Goal: Navigation & Orientation: Understand site structure

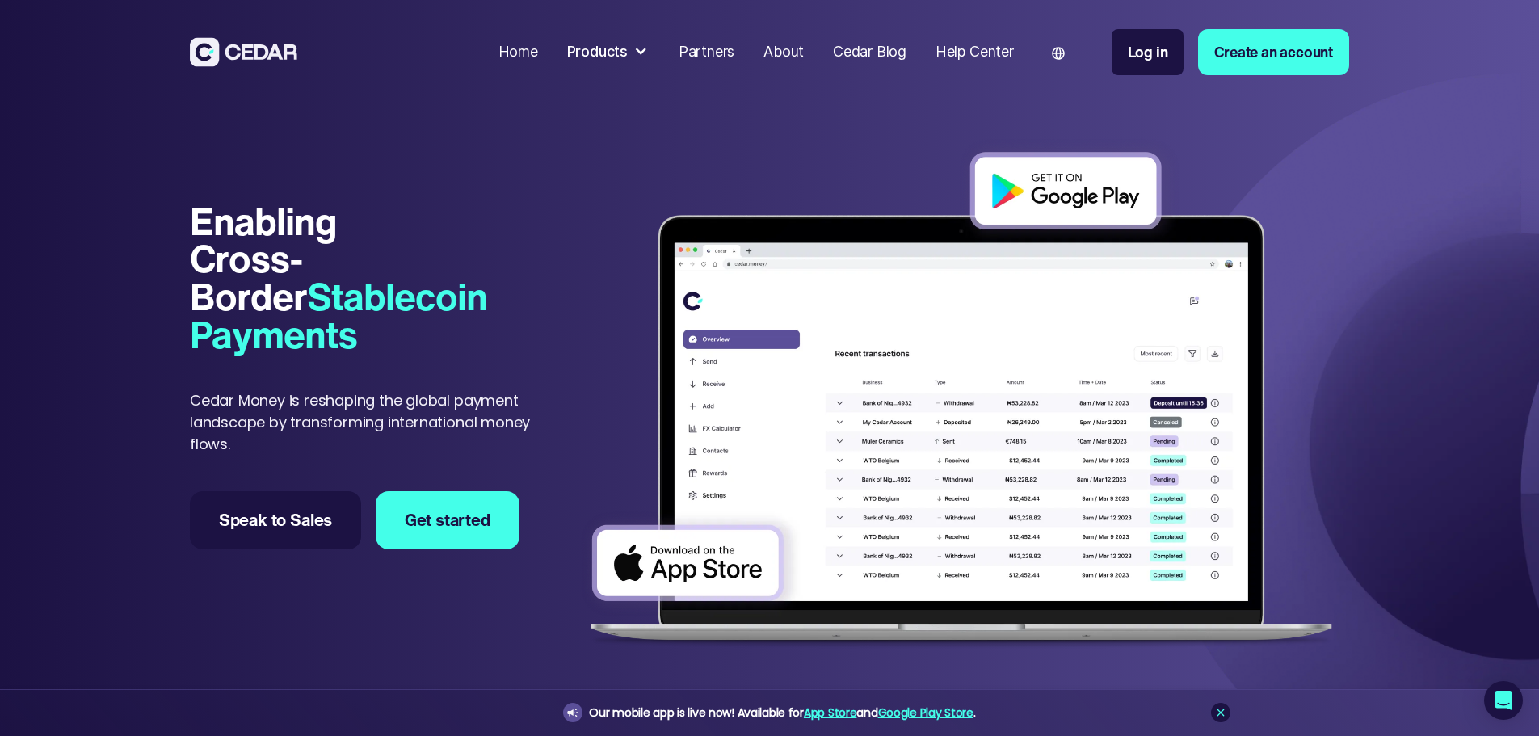
click at [538, 53] on div "Home" at bounding box center [519, 52] width 40 height 22
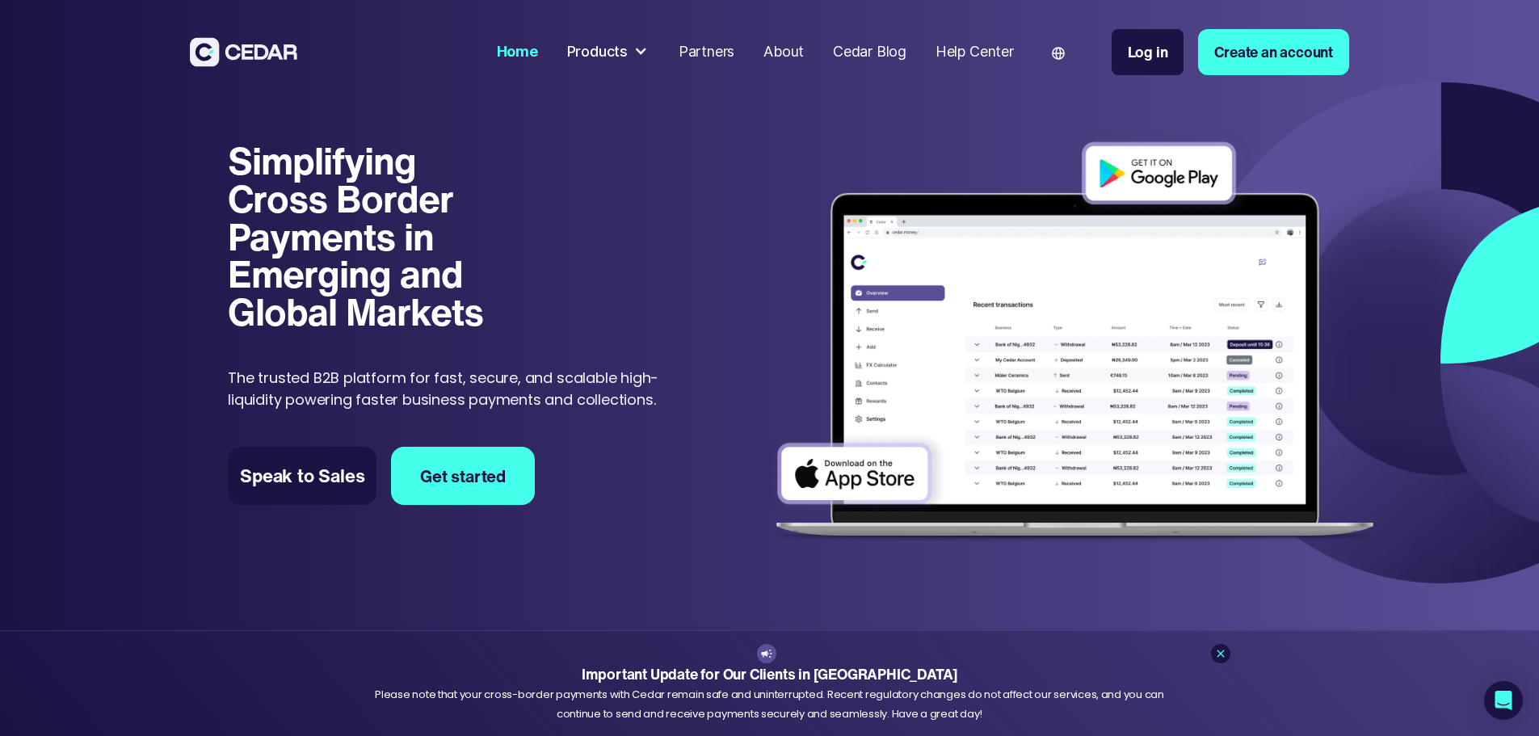
click at [628, 50] on div "Products" at bounding box center [597, 52] width 61 height 22
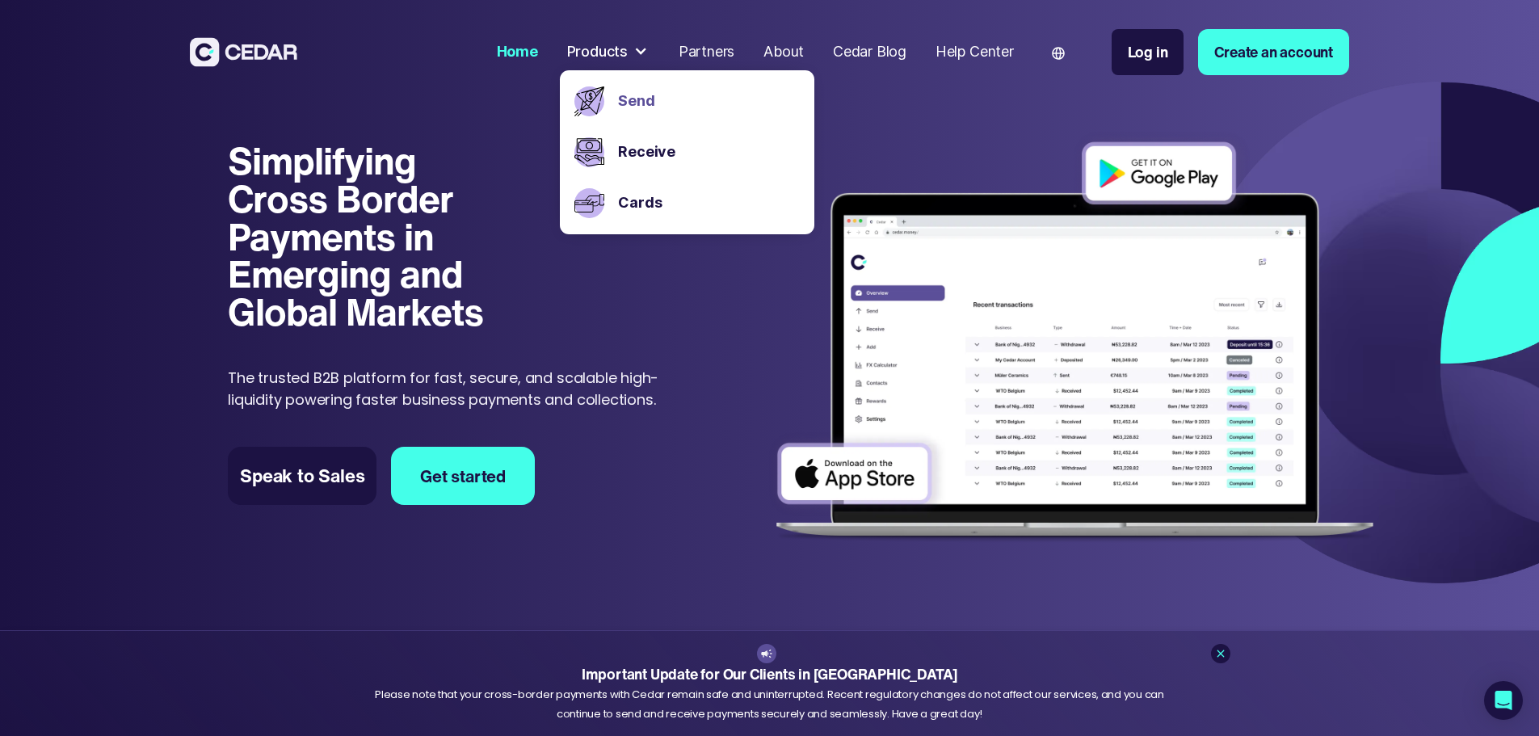
click at [703, 92] on link "Send" at bounding box center [708, 102] width 181 height 22
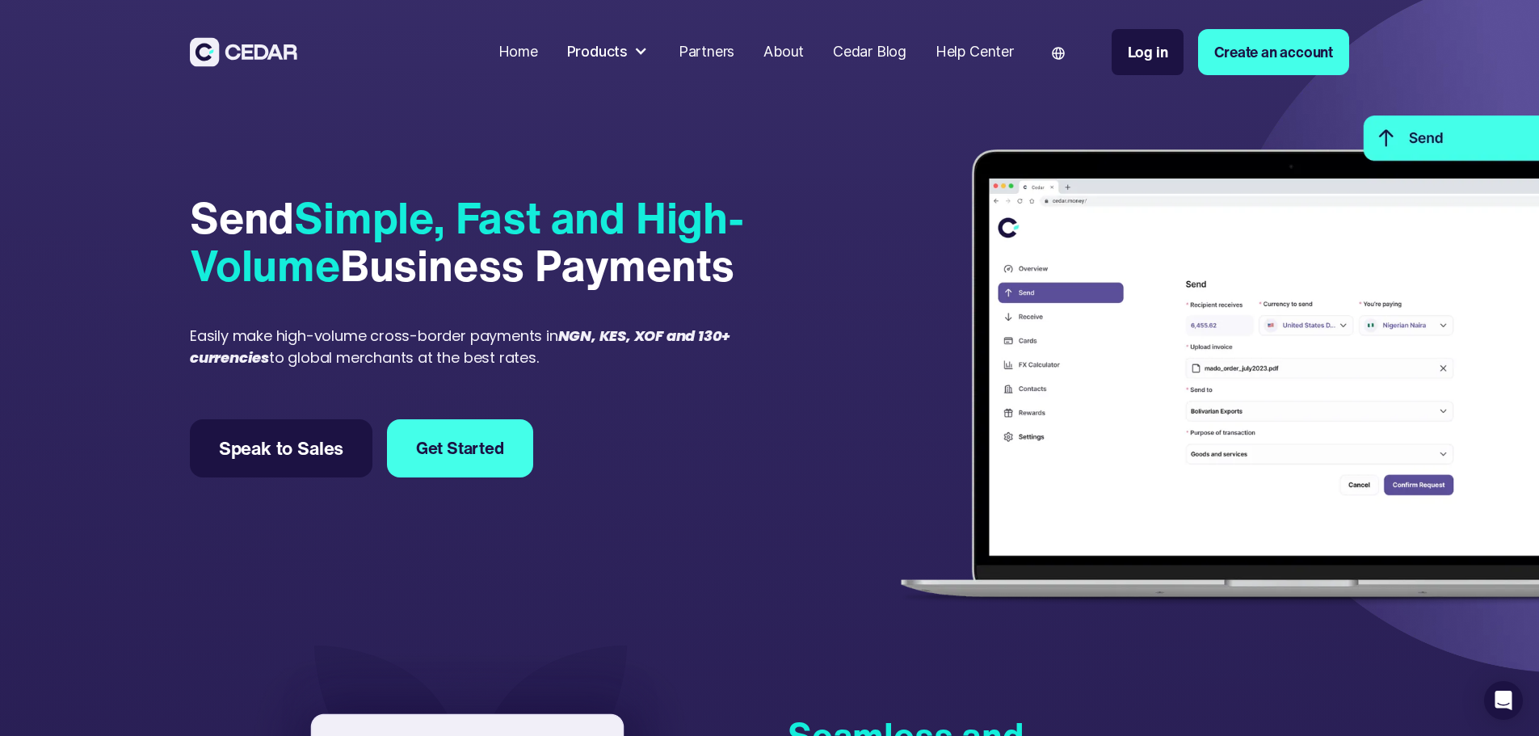
click at [648, 54] on div at bounding box center [641, 51] width 15 height 15
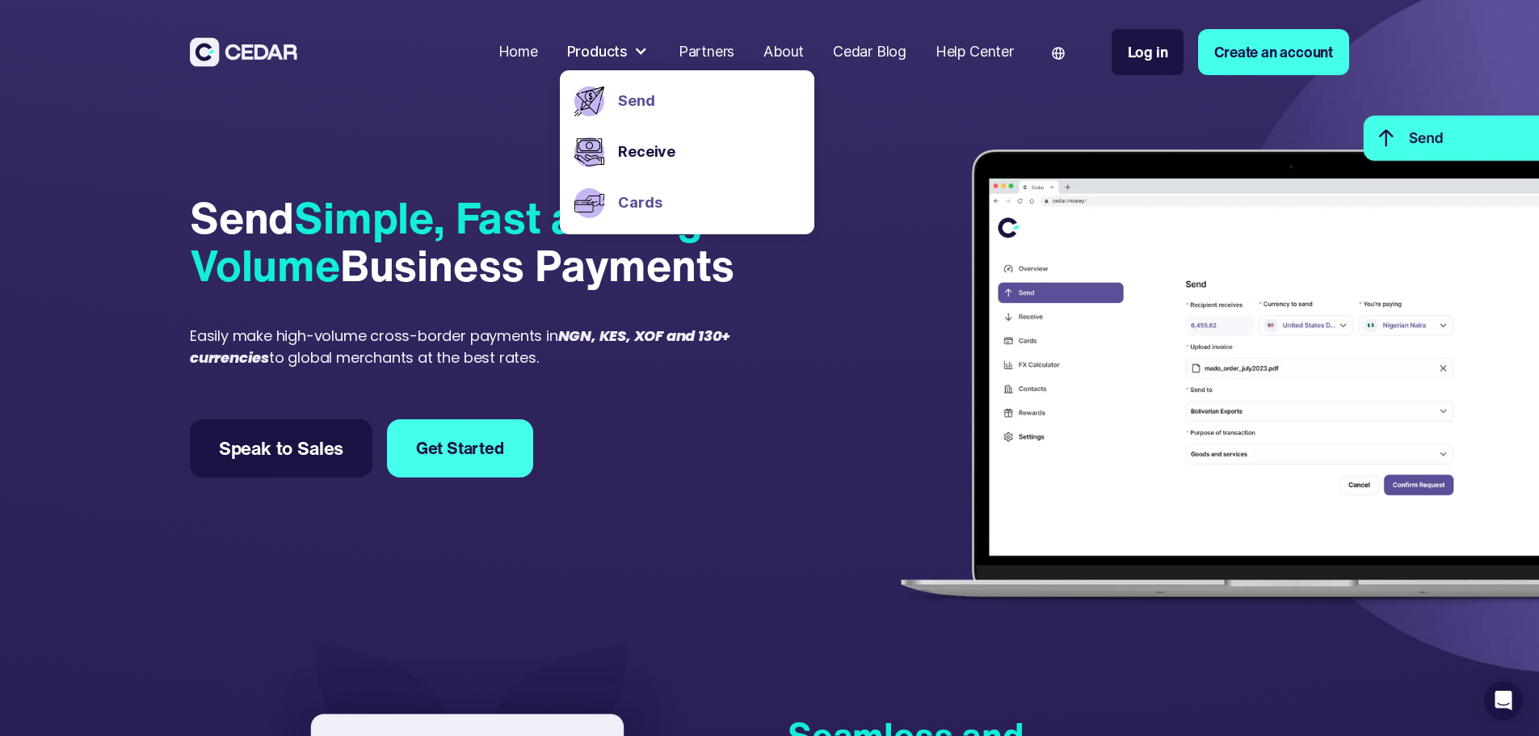
click at [699, 203] on link "Cards" at bounding box center [708, 203] width 181 height 22
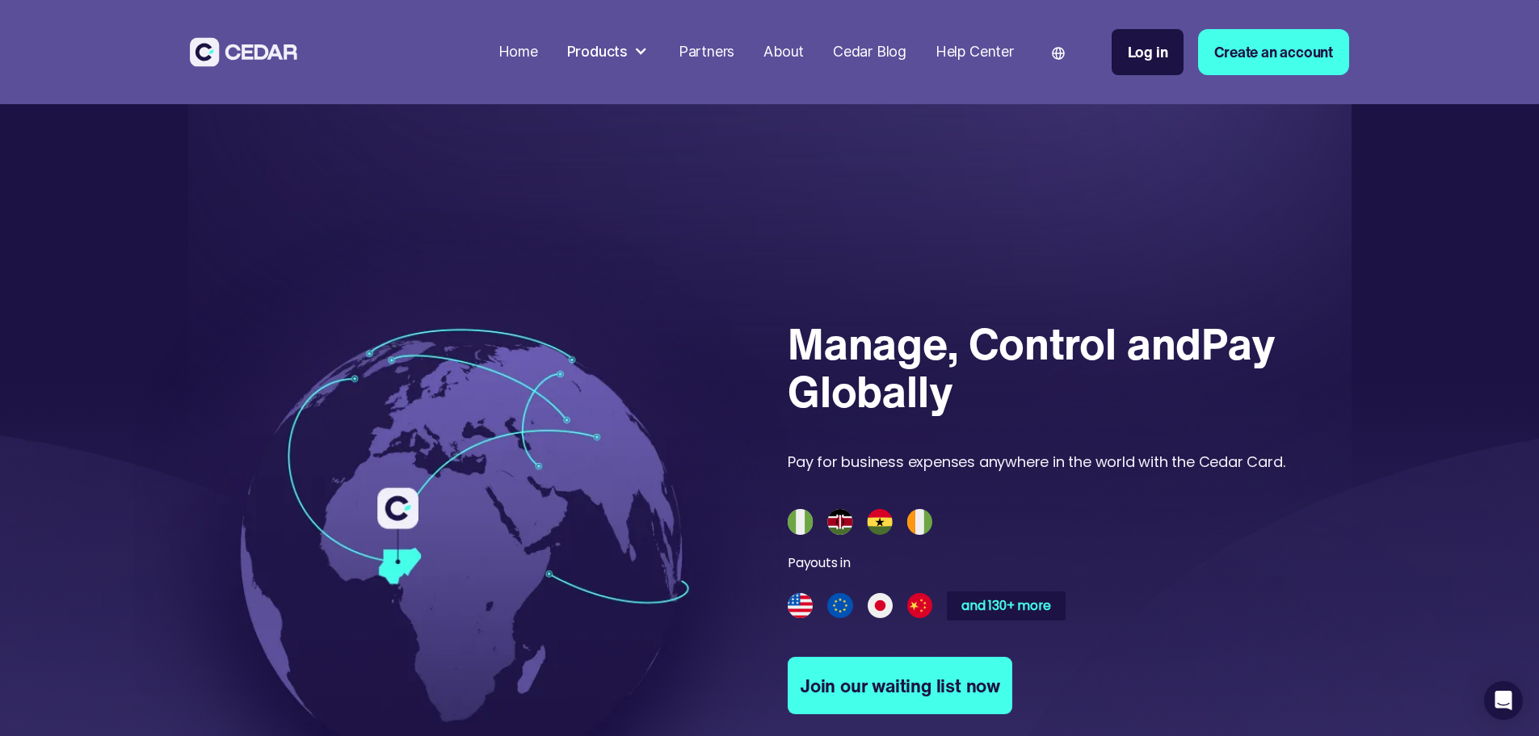
scroll to position [808, 0]
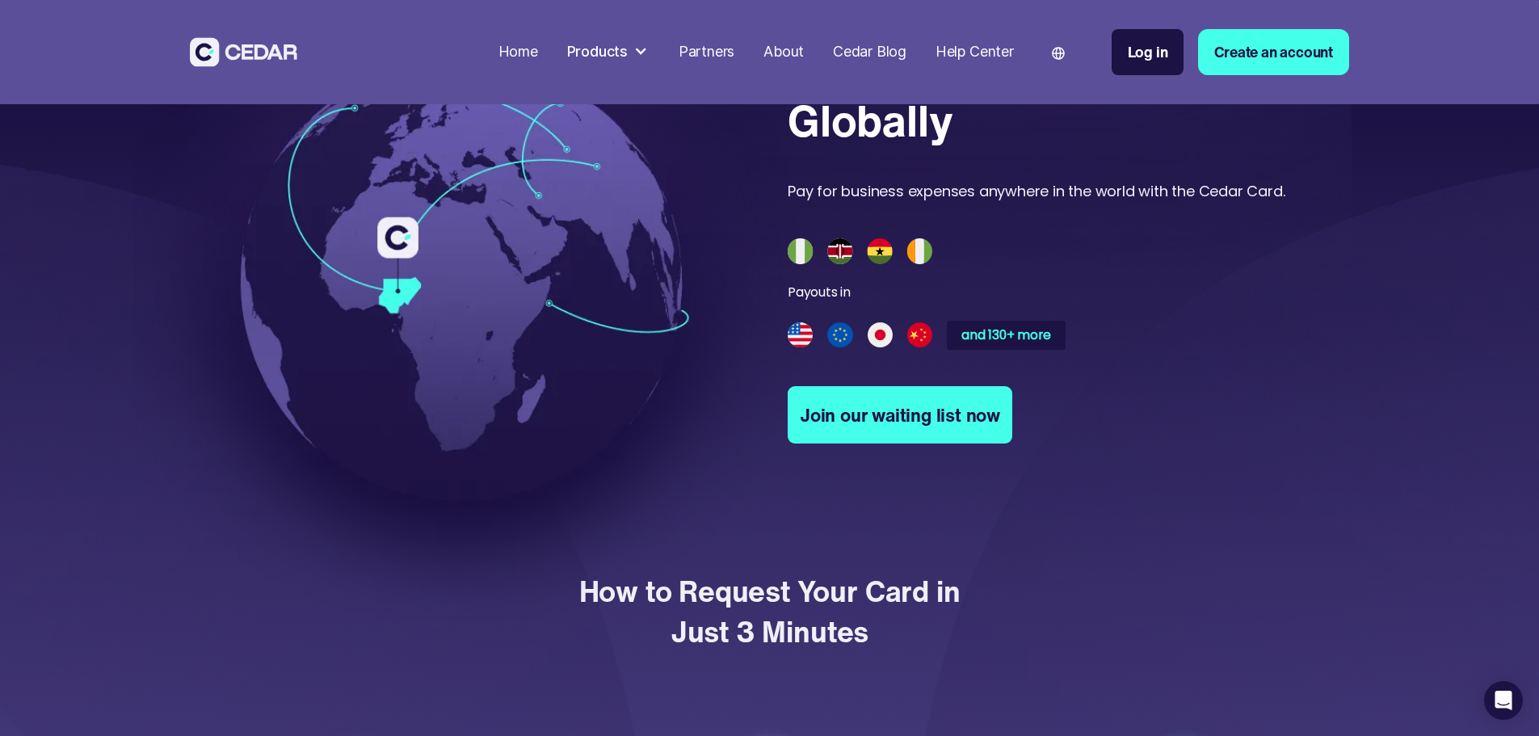
click at [384, 308] on img at bounding box center [470, 280] width 674 height 697
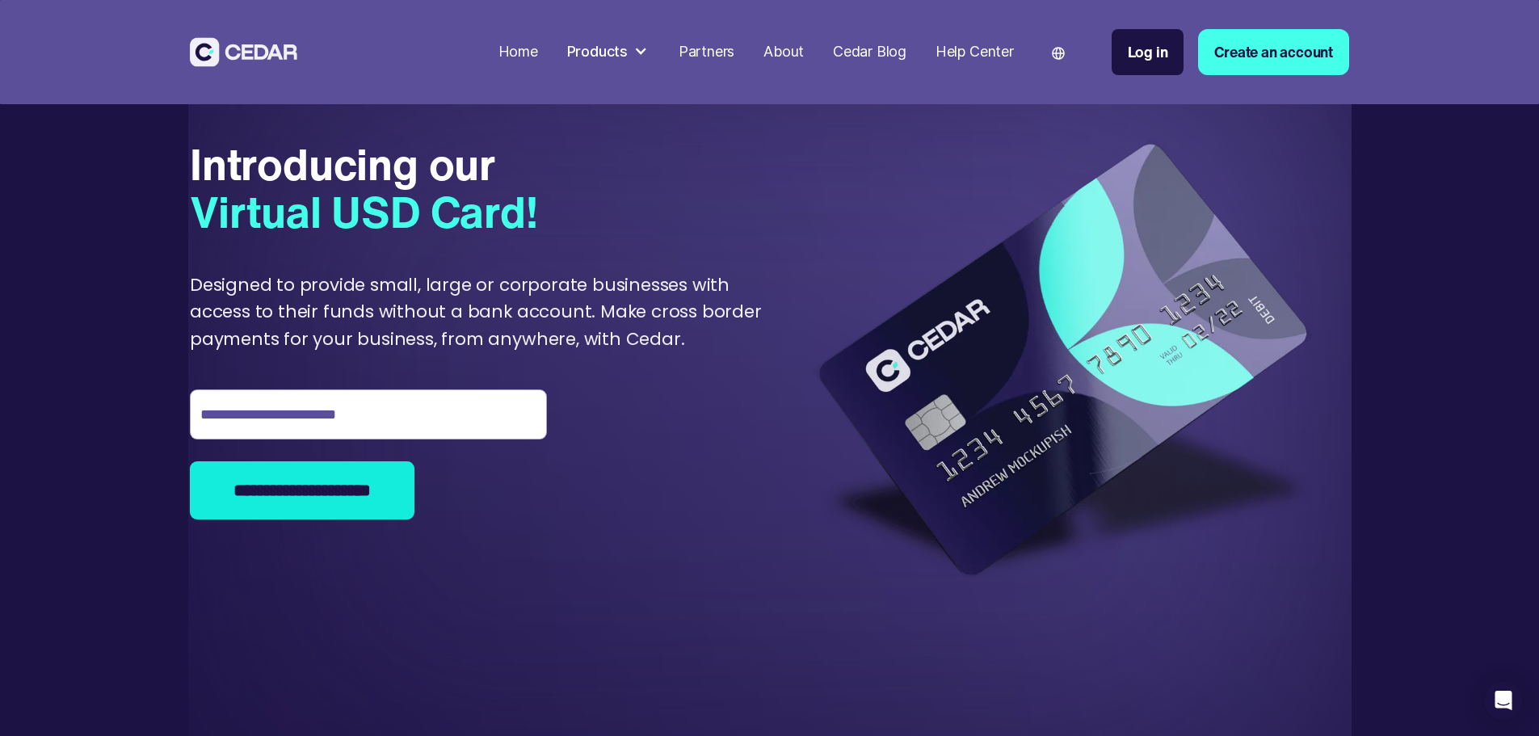
scroll to position [0, 0]
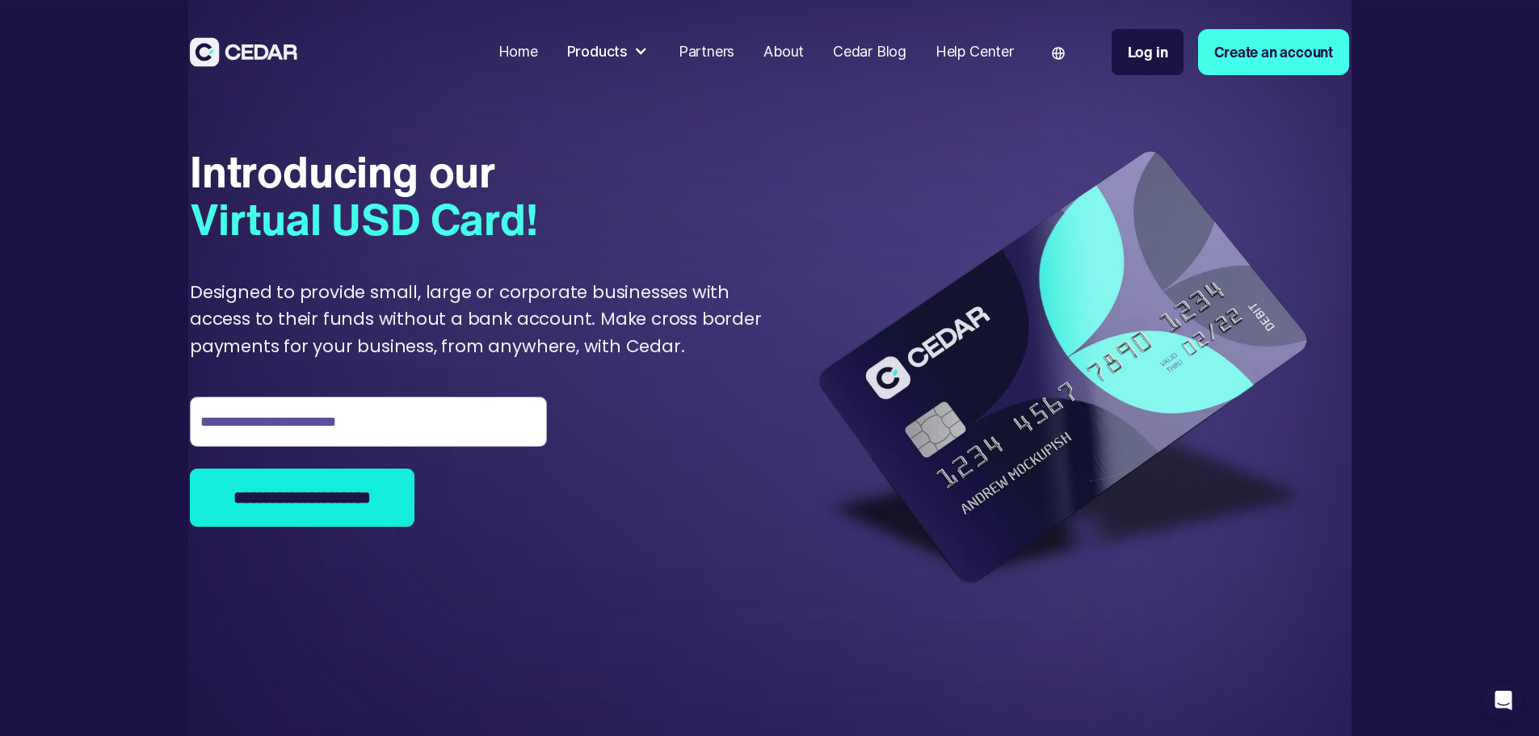
click at [628, 50] on div "Products" at bounding box center [597, 52] width 61 height 22
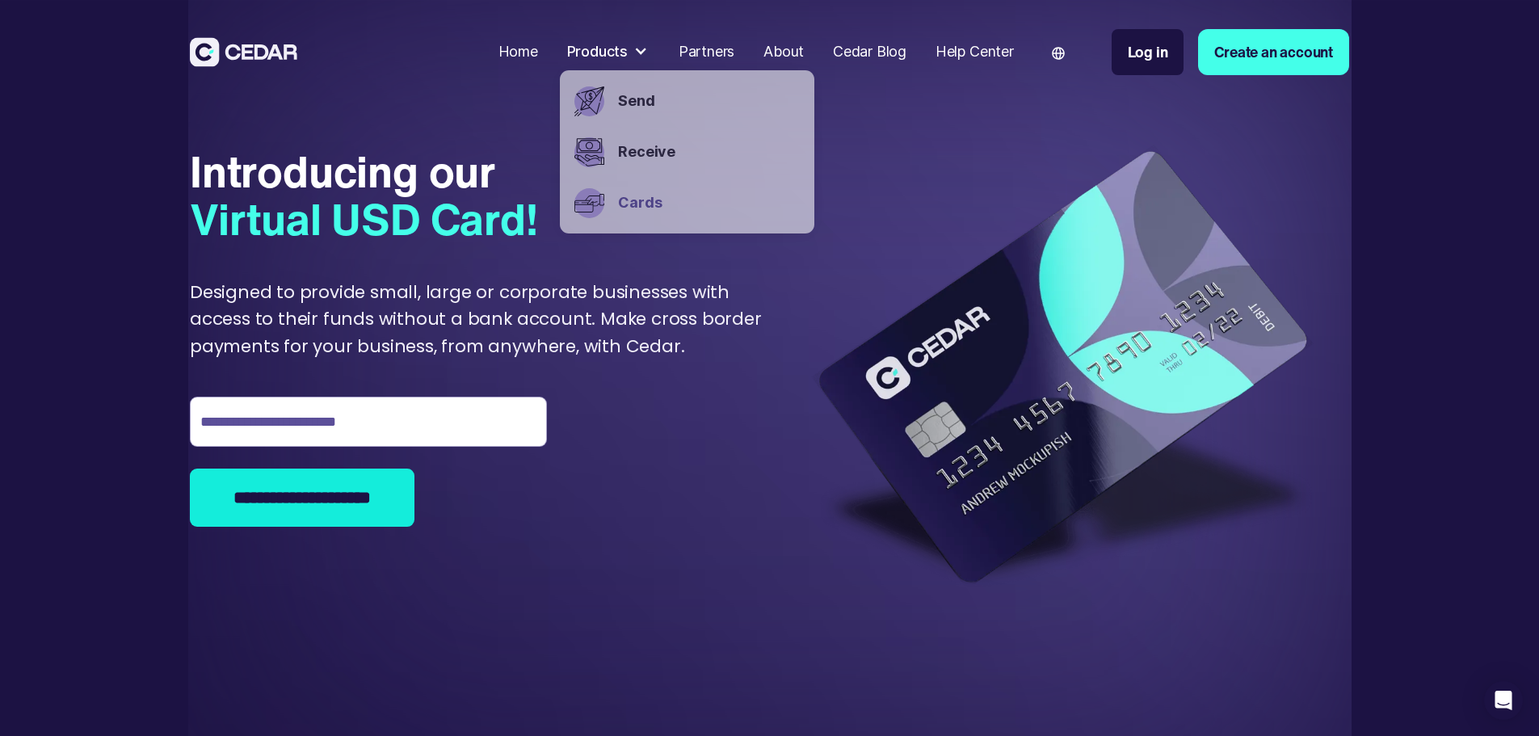
click at [735, 53] on div "Partners" at bounding box center [707, 52] width 56 height 22
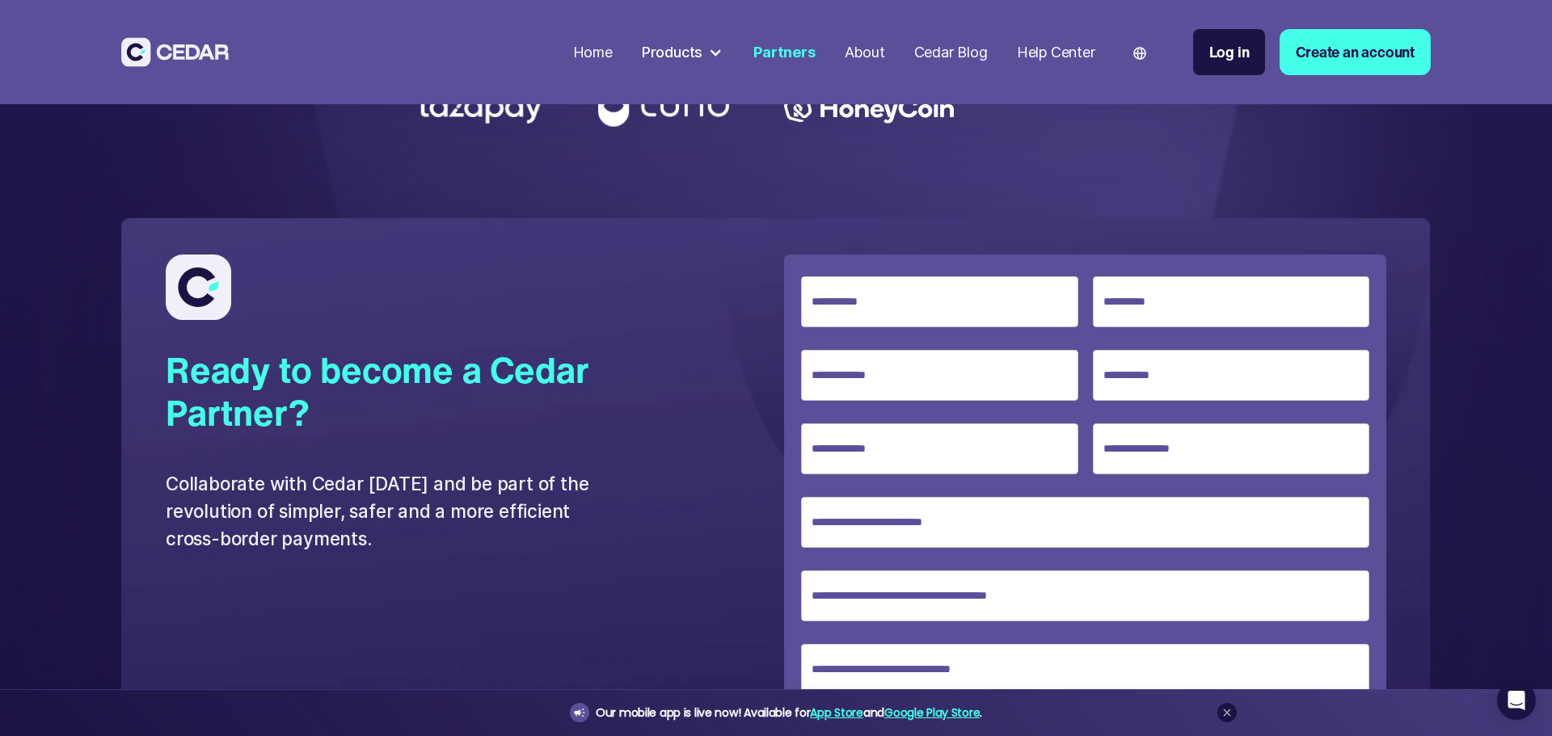
scroll to position [3798, 0]
